Goal: Information Seeking & Learning: Learn about a topic

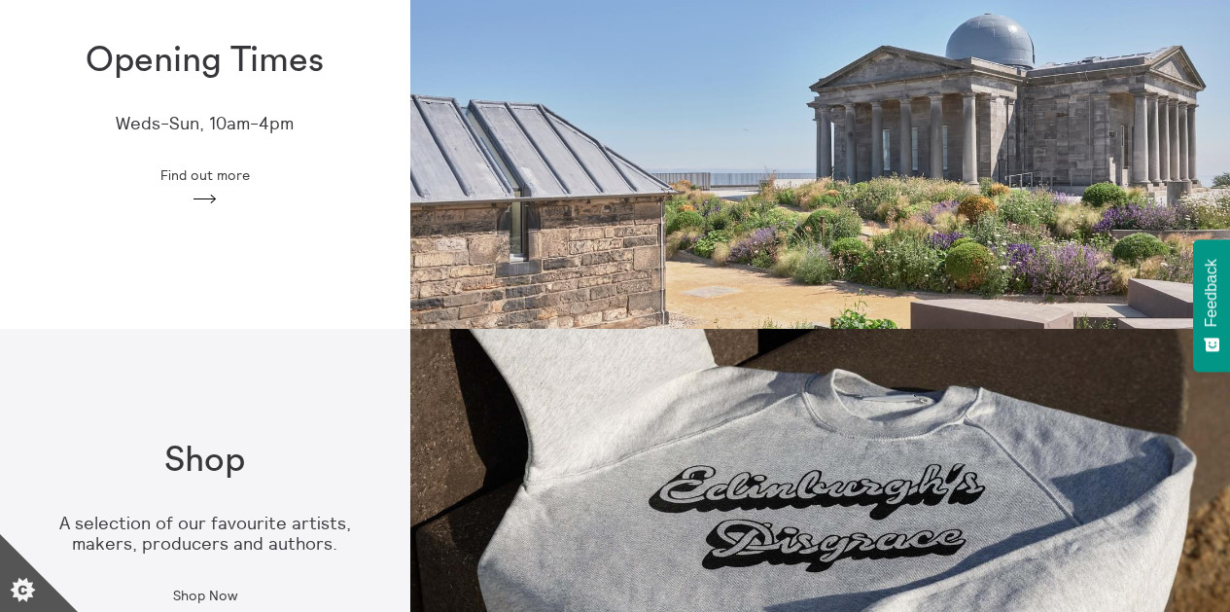
scroll to position [689, 0]
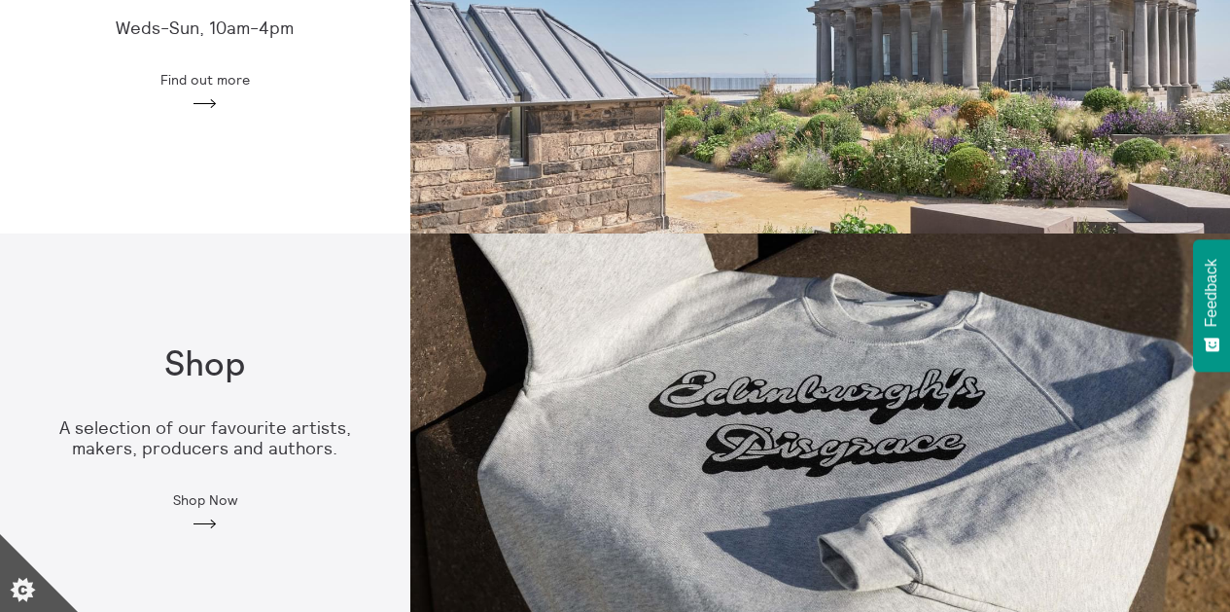
click at [182, 79] on span "Find out more" at bounding box center [204, 80] width 89 height 16
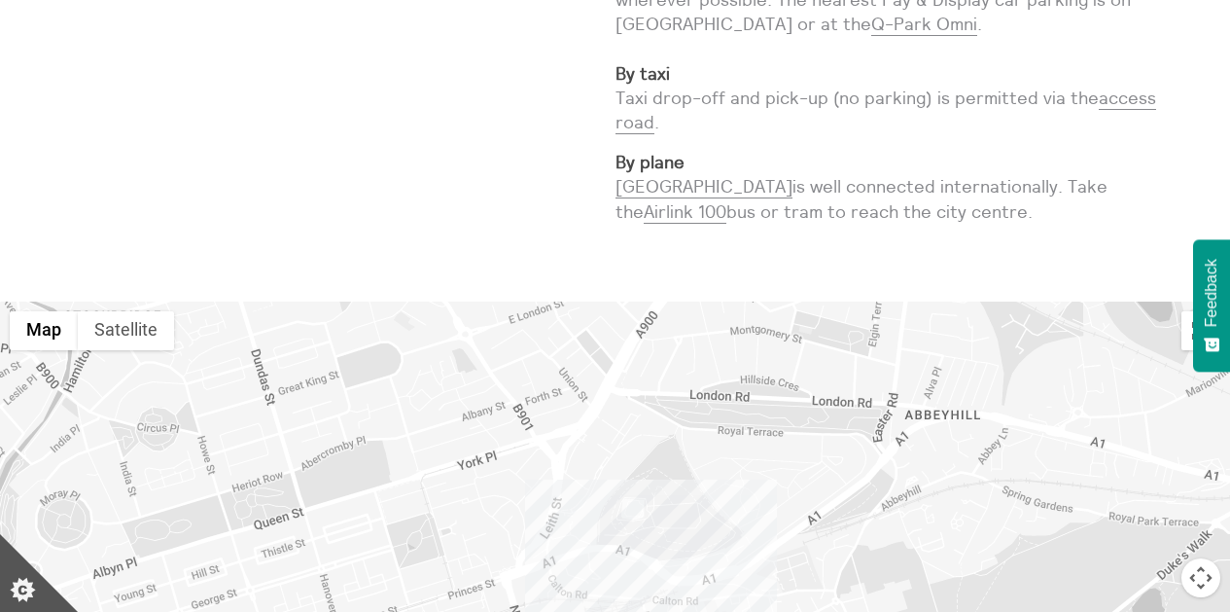
scroll to position [1113, 0]
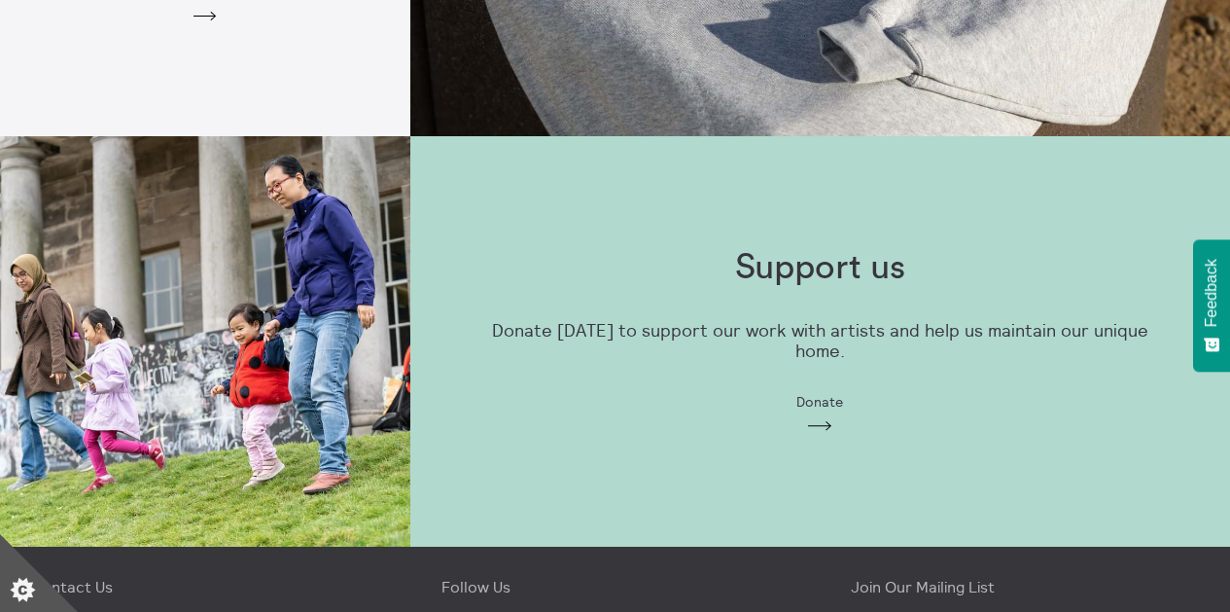
scroll to position [1499, 0]
